Goal: Information Seeking & Learning: Learn about a topic

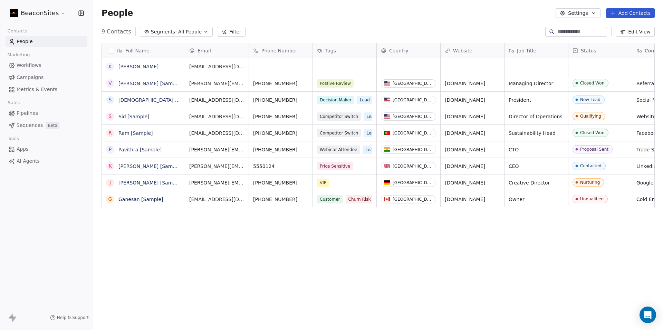
scroll to position [285, 564]
click at [29, 66] on span "Workflows" at bounding box center [29, 65] width 25 height 7
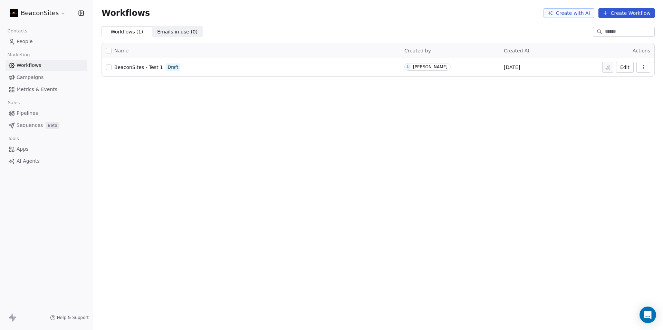
click at [27, 78] on span "Campaigns" at bounding box center [30, 77] width 27 height 7
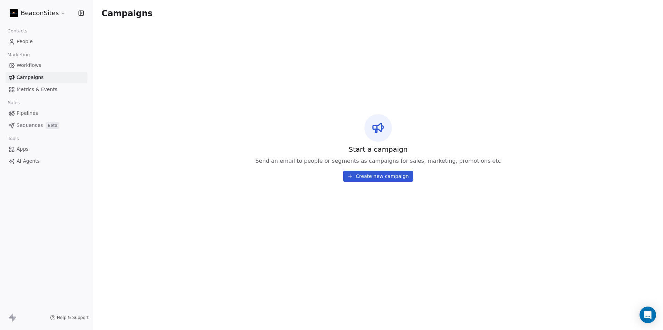
click at [25, 90] on span "Metrics & Events" at bounding box center [37, 89] width 41 height 7
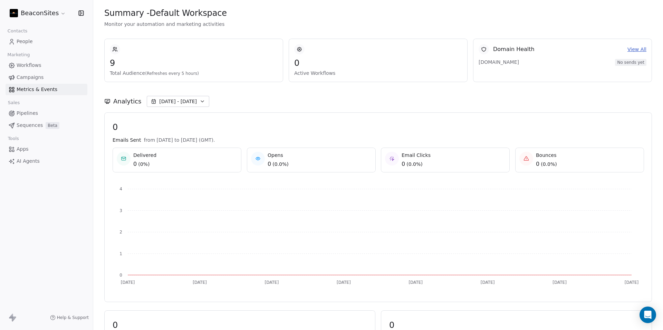
click at [25, 114] on span "Pipelines" at bounding box center [27, 113] width 21 height 7
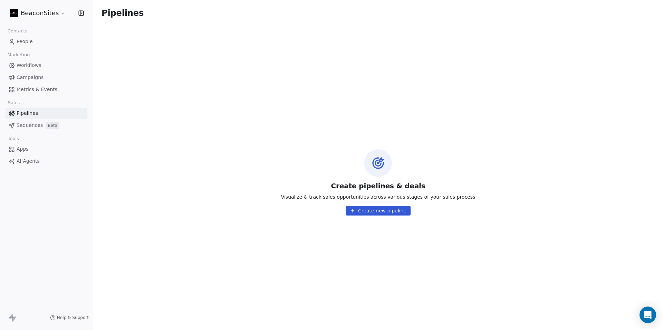
click at [24, 127] on span "Sequences" at bounding box center [30, 125] width 26 height 7
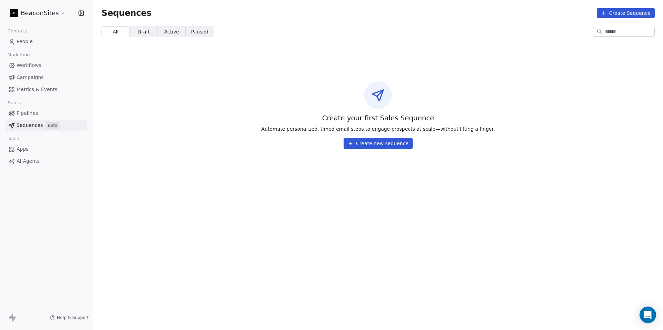
click at [24, 148] on span "Apps" at bounding box center [23, 149] width 12 height 7
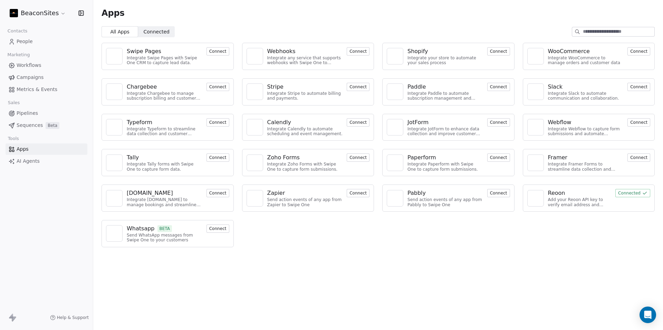
click at [69, 319] on span "Help & Support" at bounding box center [73, 318] width 32 height 6
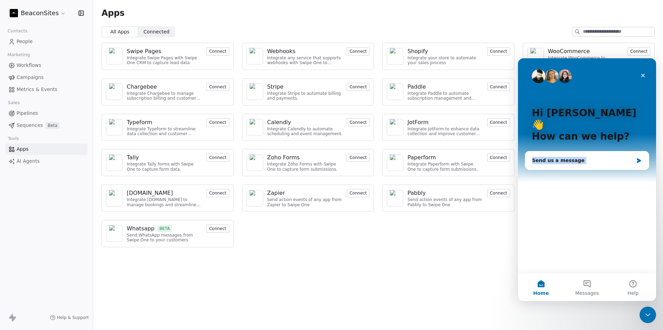
drag, startPoint x: 643, startPoint y: 75, endPoint x: 621, endPoint y: 171, distance: 98.1
click at [622, 169] on div "Hi [PERSON_NAME] 👋 How can we help? Send us a message" at bounding box center [587, 165] width 138 height 215
click at [631, 288] on button "Help" at bounding box center [633, 288] width 46 height 28
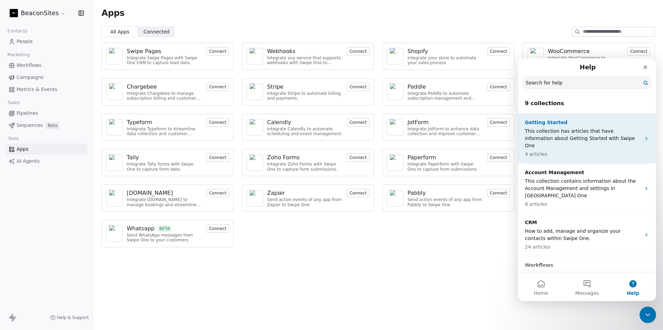
click at [576, 130] on p "This collection has articles that have information about Getting Started with S…" at bounding box center [583, 139] width 116 height 22
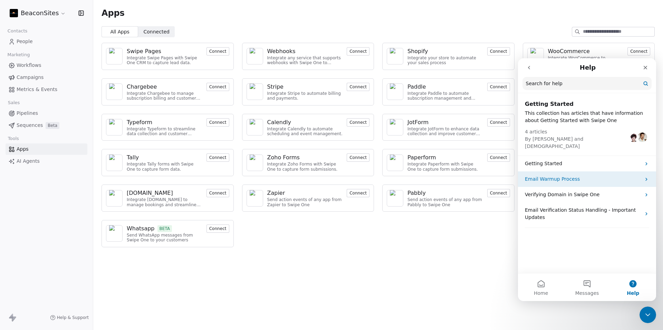
click at [545, 176] on p "Email Warmup Process" at bounding box center [583, 179] width 116 height 7
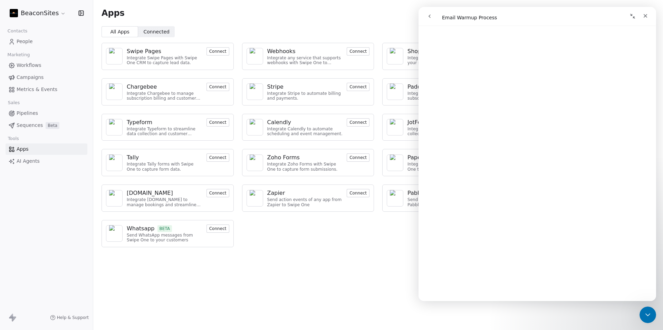
scroll to position [1037, 0]
